Goal: Task Accomplishment & Management: Complete application form

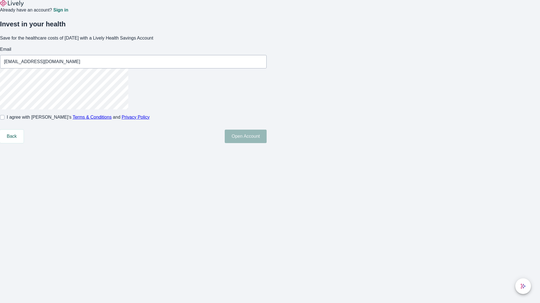
click at [4, 120] on input "I agree with Lively’s Terms & Conditions and Privacy Policy" at bounding box center [2, 117] width 4 height 4
checkbox input "true"
click at [266, 143] on button "Open Account" at bounding box center [246, 136] width 42 height 13
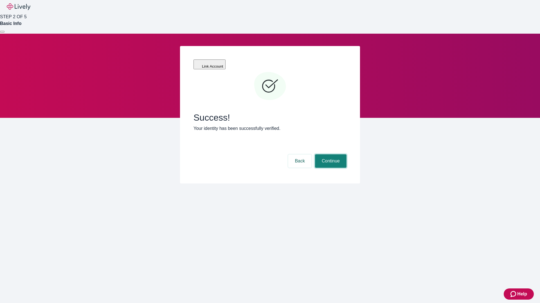
click at [330, 155] on button "Continue" at bounding box center [330, 161] width 31 height 13
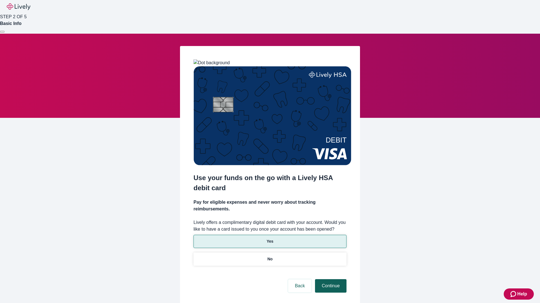
click at [269, 257] on p "No" at bounding box center [269, 260] width 5 height 6
click at [330, 280] on button "Continue" at bounding box center [330, 286] width 31 height 13
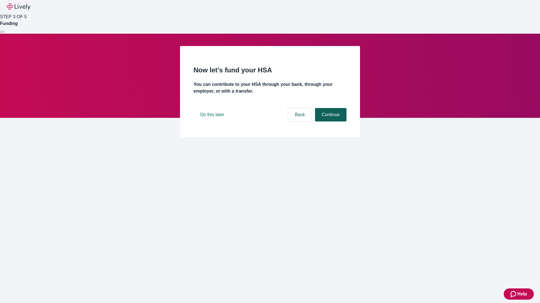
click at [330, 122] on button "Continue" at bounding box center [330, 114] width 31 height 13
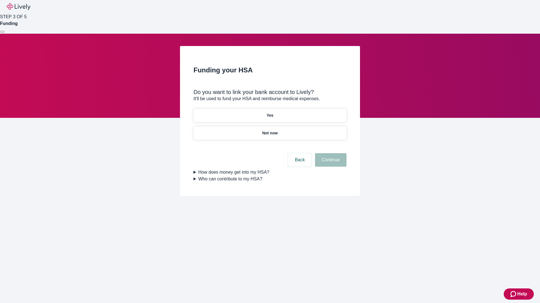
click at [269, 130] on p "Not now" at bounding box center [269, 133] width 15 height 6
click at [330, 164] on button "Continue" at bounding box center [330, 159] width 31 height 13
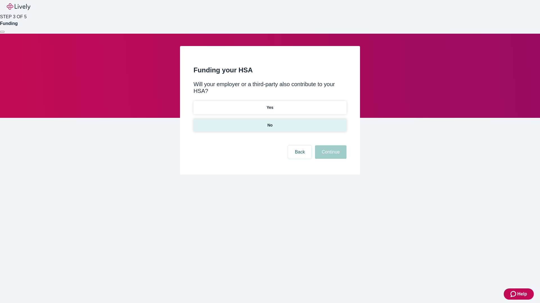
click at [269, 123] on p "No" at bounding box center [269, 126] width 5 height 6
click at [330, 146] on button "Continue" at bounding box center [330, 152] width 31 height 13
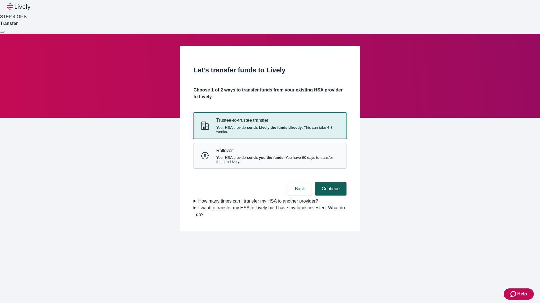
click at [269, 130] on strong "sends Lively the funds directly" at bounding box center [274, 128] width 55 height 4
click at [330, 196] on button "Continue" at bounding box center [330, 188] width 31 height 13
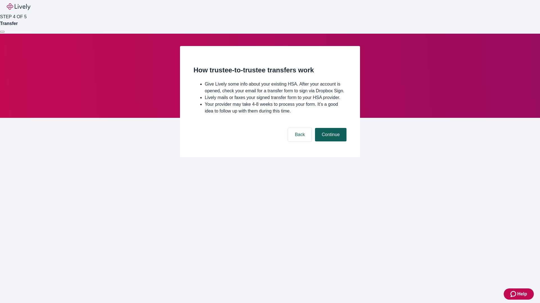
click at [330, 142] on button "Continue" at bounding box center [330, 134] width 31 height 13
